Goal: Find specific page/section: Find specific page/section

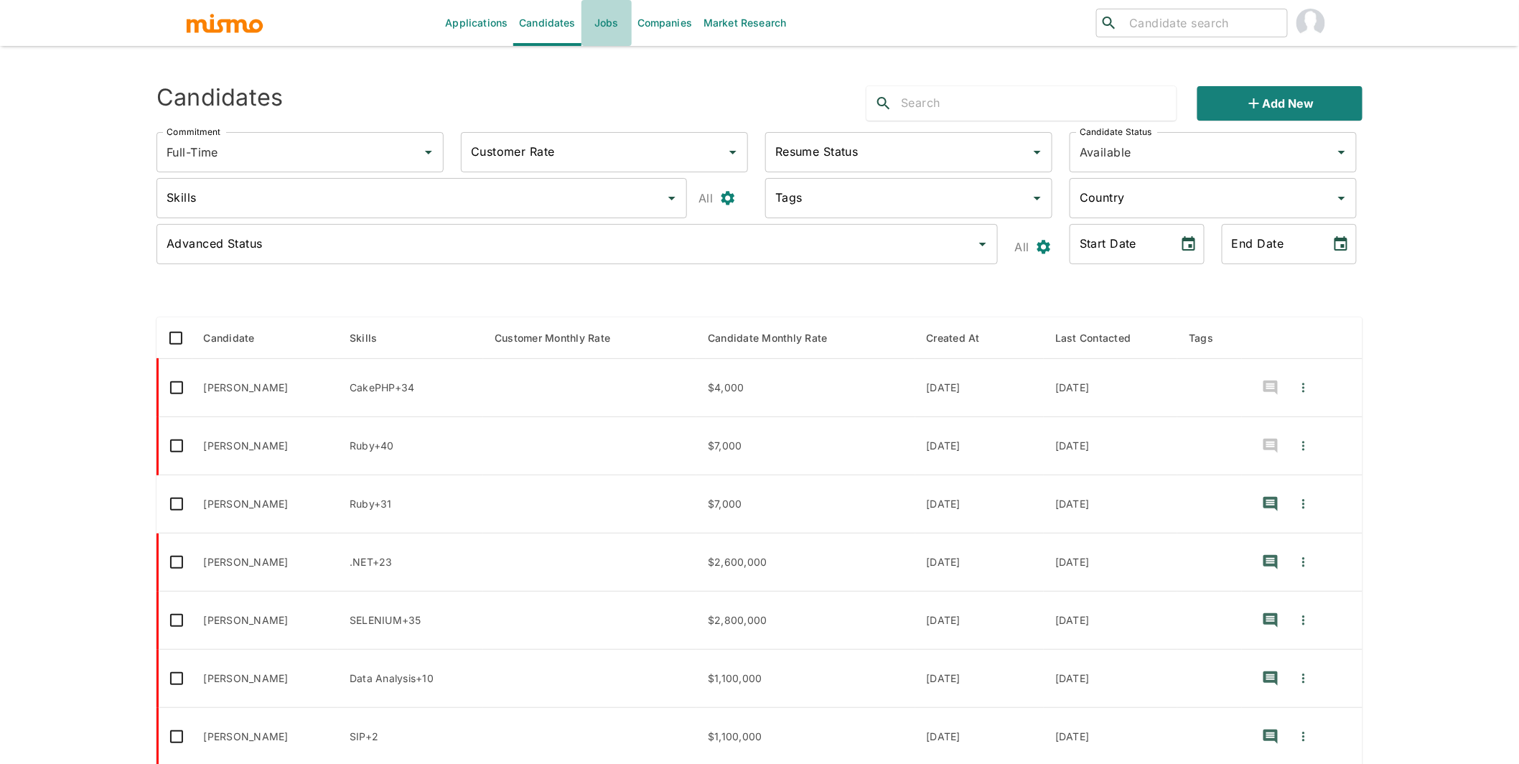
click at [605, 27] on link "Jobs" at bounding box center [606, 23] width 50 height 46
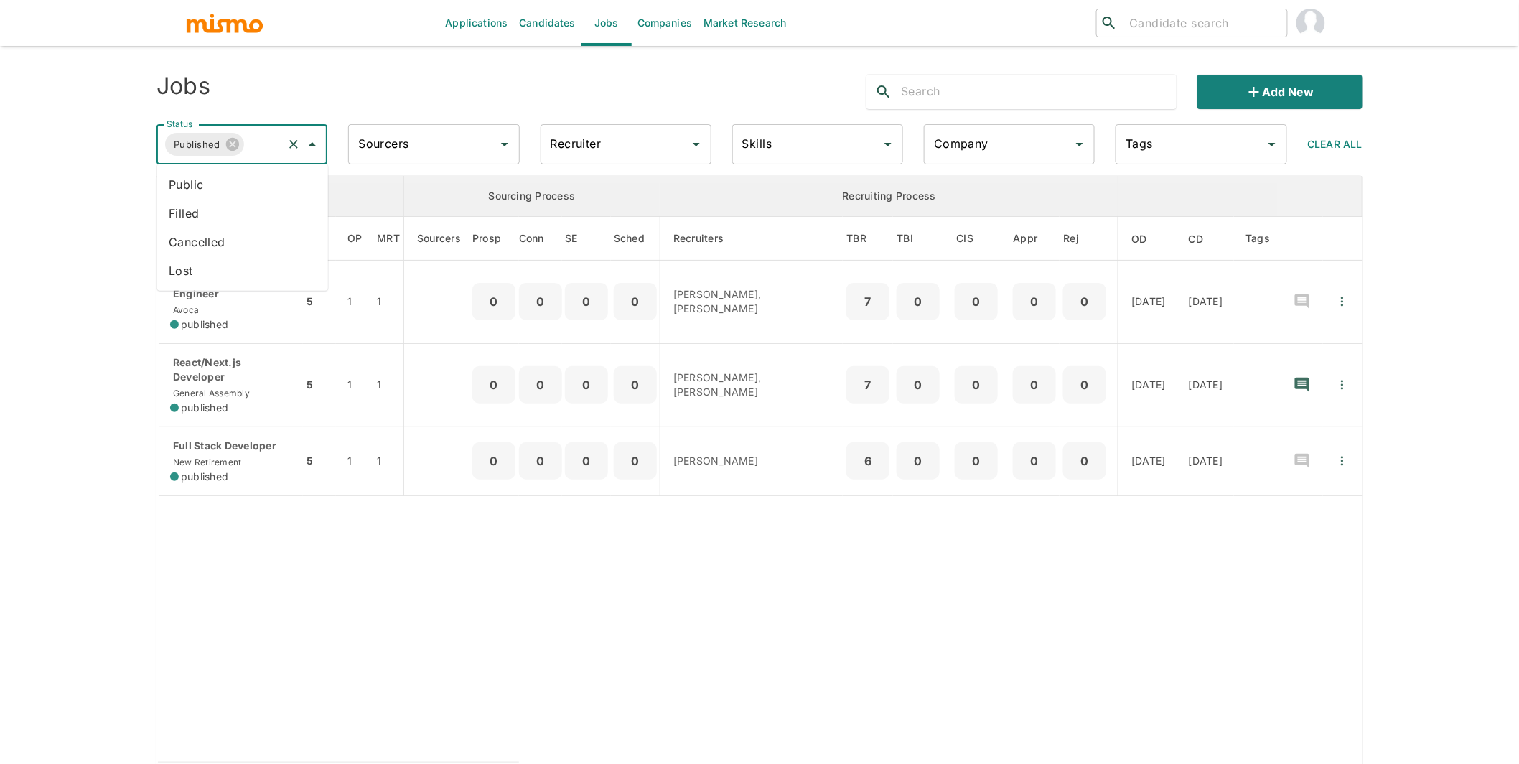
click at [248, 156] on input "Status" at bounding box center [263, 144] width 34 height 27
click at [200, 189] on li "Public" at bounding box center [242, 184] width 171 height 29
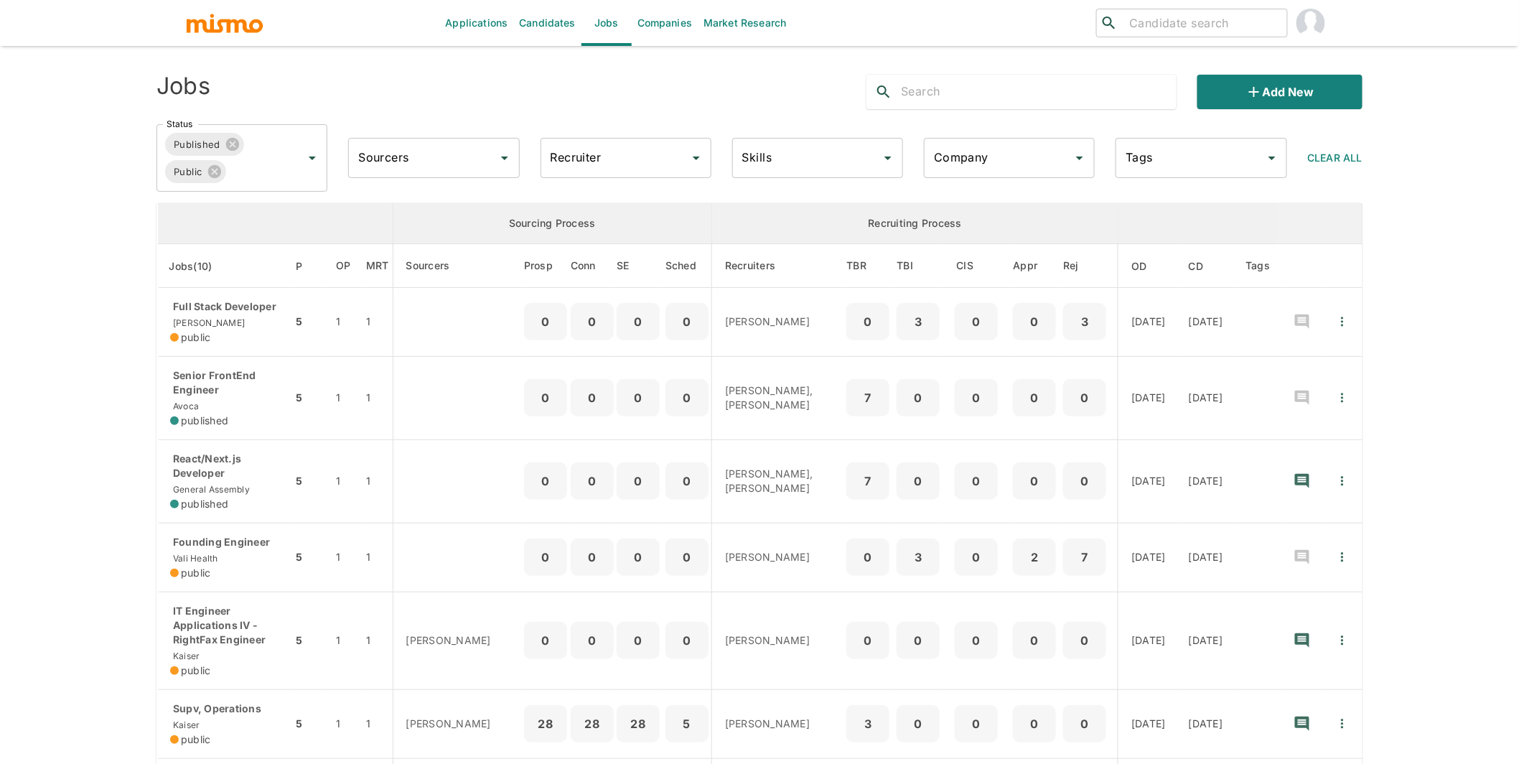
click at [596, 154] on input "Recruiter" at bounding box center [615, 157] width 136 height 27
type input "carme"
click at [626, 225] on li "[PERSON_NAME]" at bounding box center [626, 226] width 171 height 29
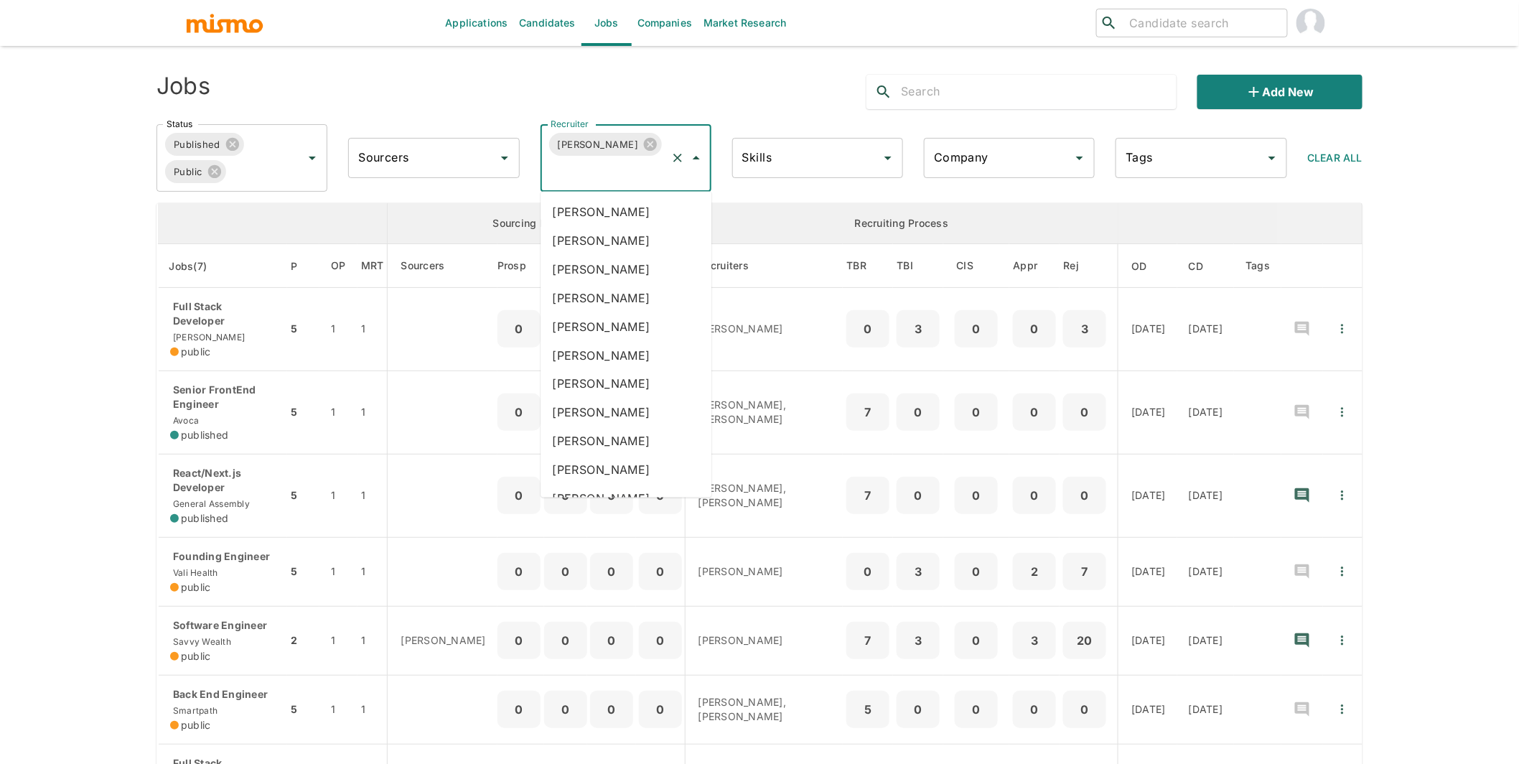
click at [607, 174] on input "Recruiter" at bounding box center [606, 171] width 118 height 27
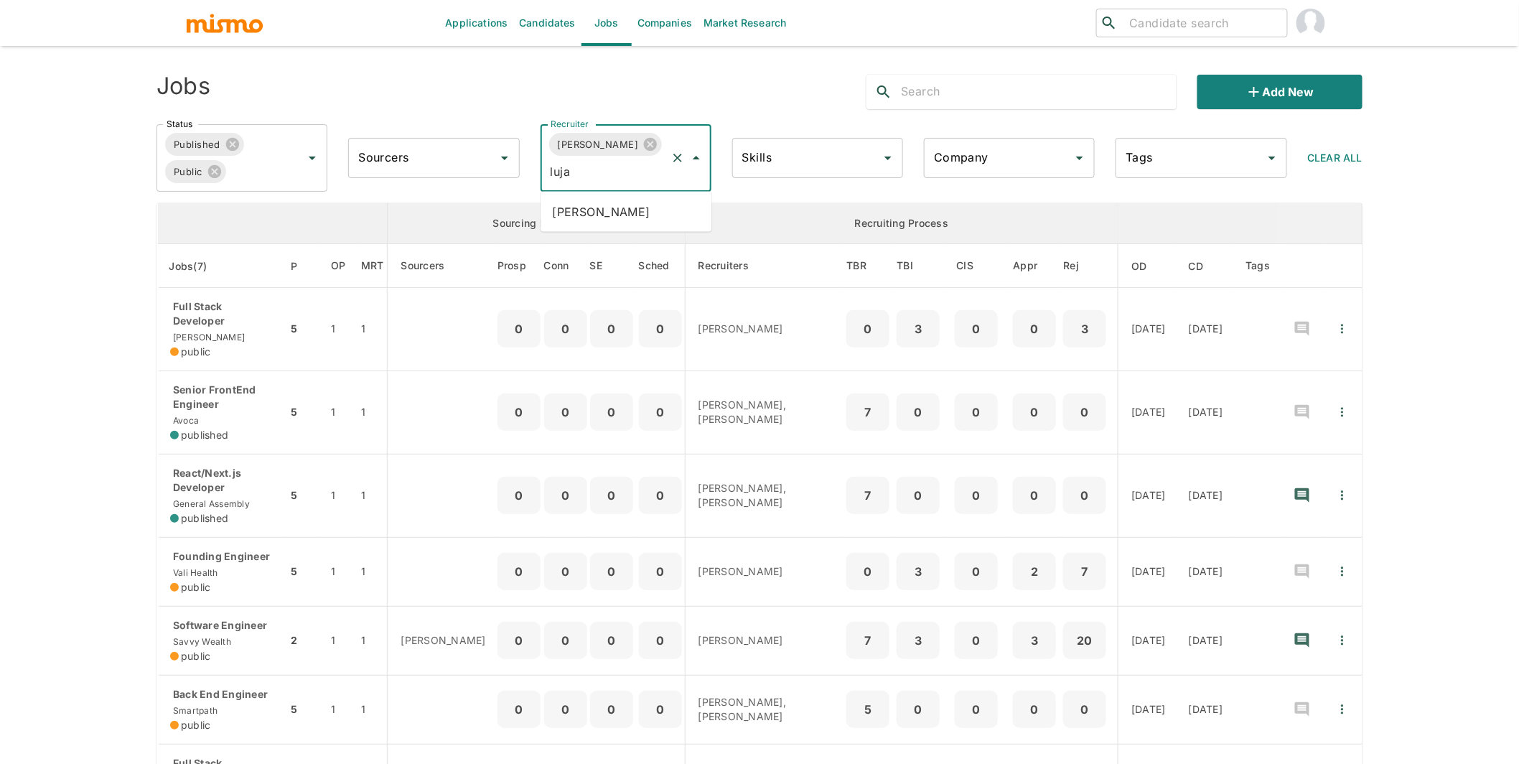
type input "[PERSON_NAME]"
click at [605, 215] on li "[PERSON_NAME]" at bounding box center [626, 211] width 171 height 29
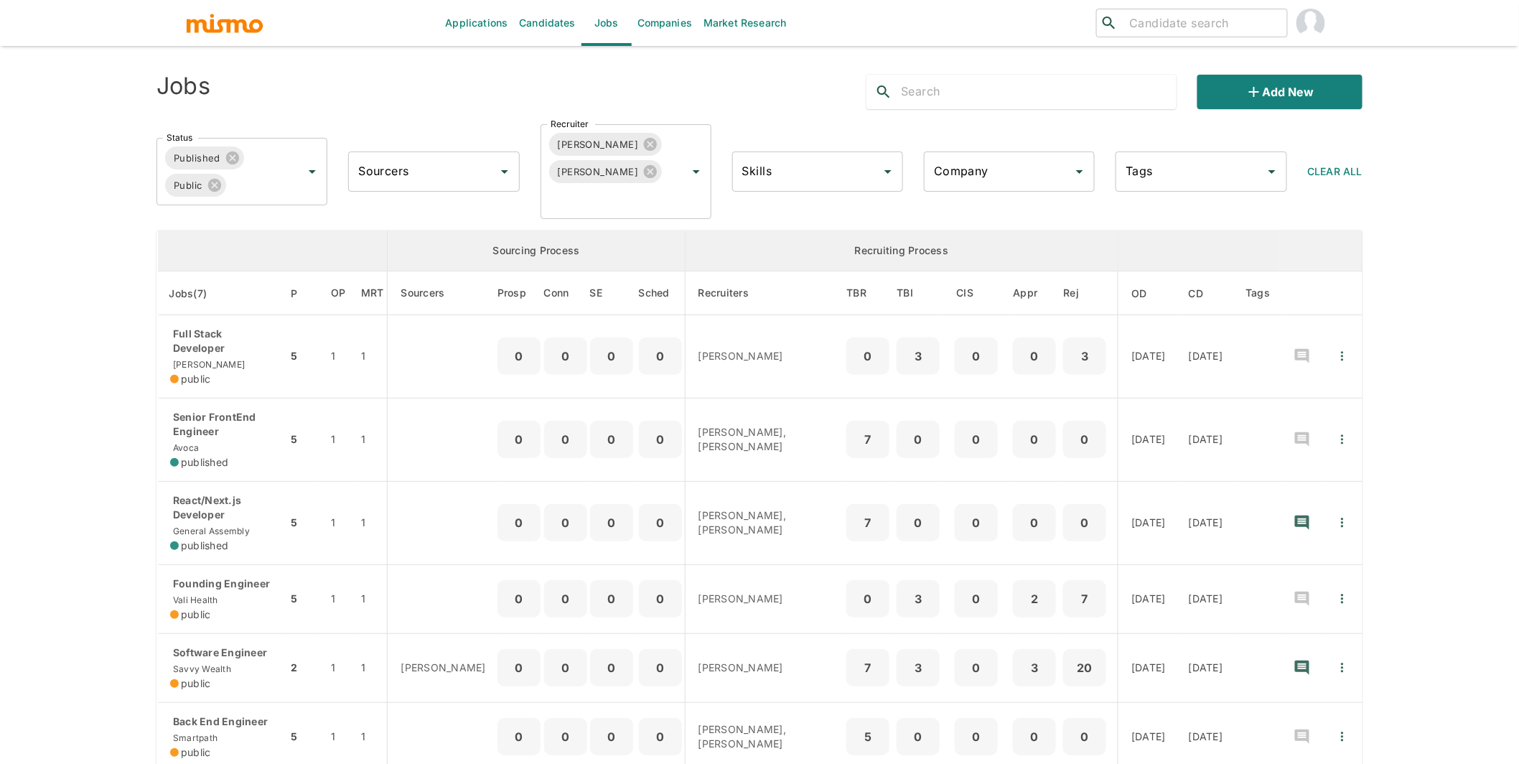
click at [70, 317] on div "Applications Candidates Jobs Companies Market Research ​ ​ Jobs Add new Status …" at bounding box center [759, 399] width 1519 height 798
click at [39, 489] on div "Applications Candidates Jobs Companies Market Research ​ ​ Jobs Add new Status …" at bounding box center [759, 399] width 1519 height 798
